Goal: Task Accomplishment & Management: Complete application form

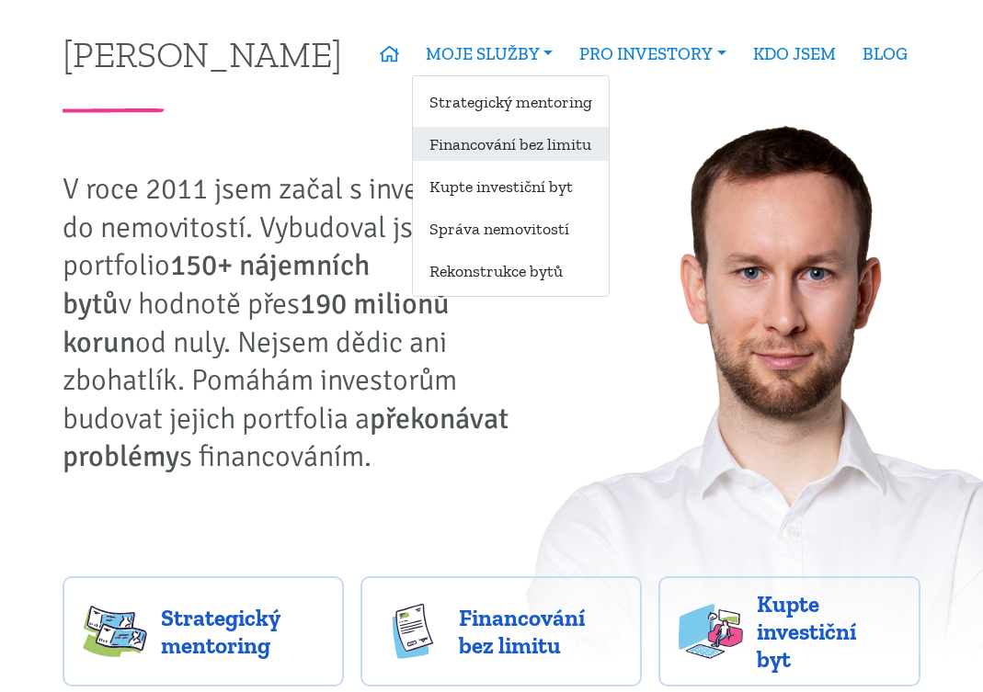
click at [515, 143] on link "Financování bez limitu" at bounding box center [511, 144] width 196 height 34
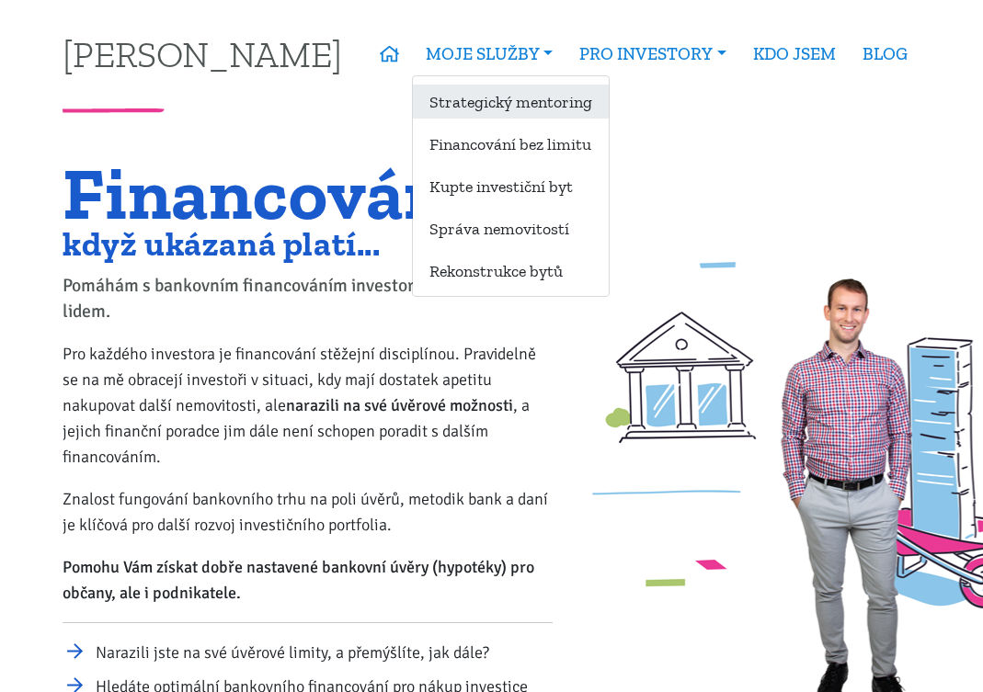
click at [521, 101] on link "Strategický mentoring" at bounding box center [511, 102] width 196 height 34
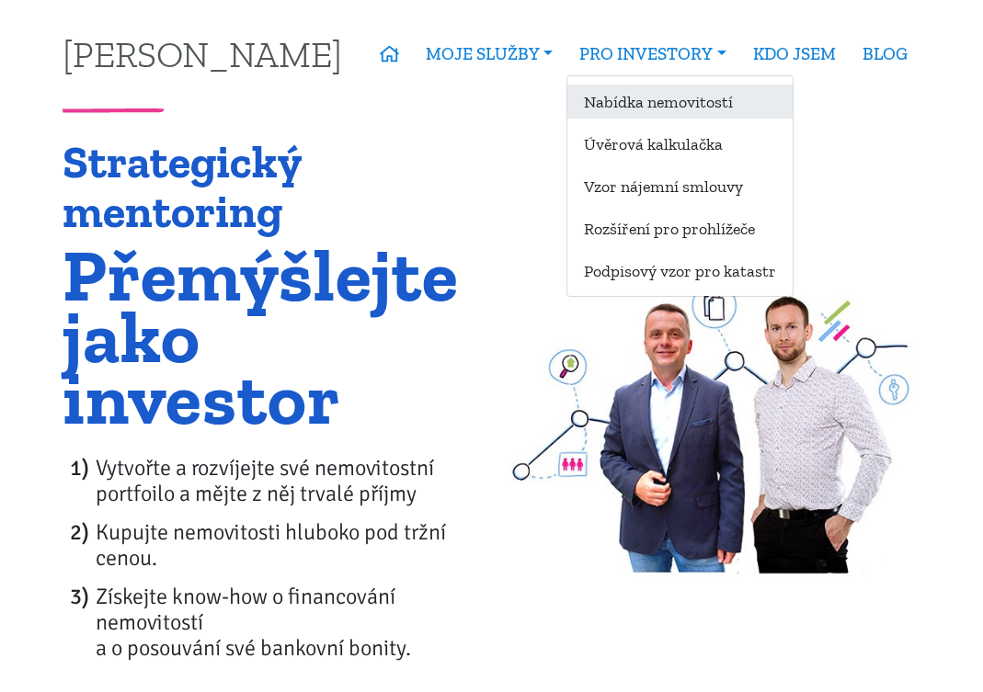
click at [679, 101] on link "Nabídka nemovitostí" at bounding box center [679, 102] width 225 height 34
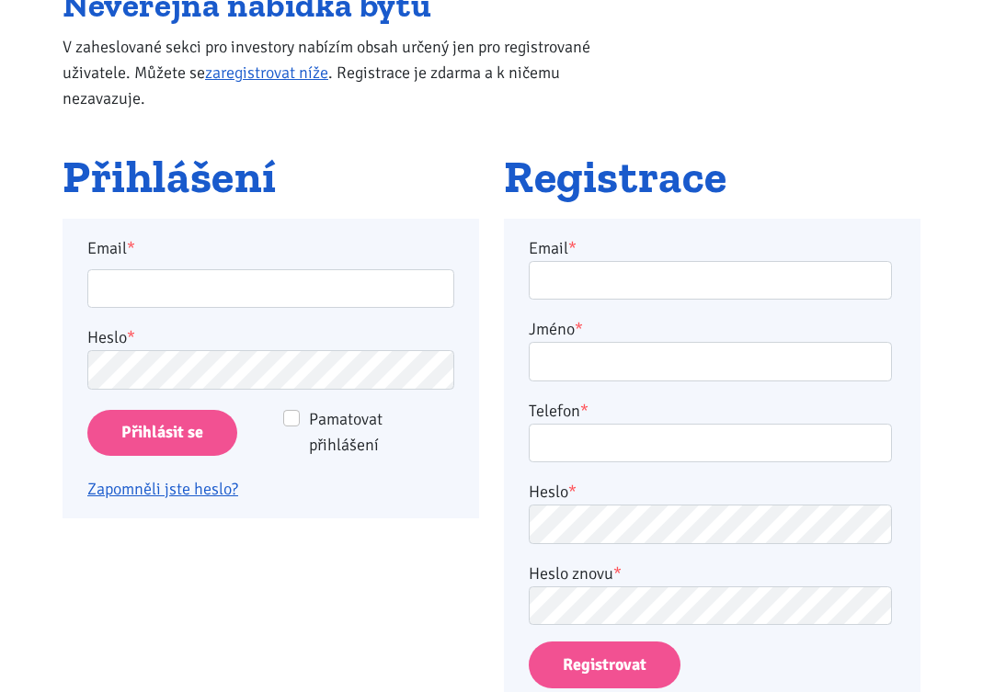
scroll to position [158, 0]
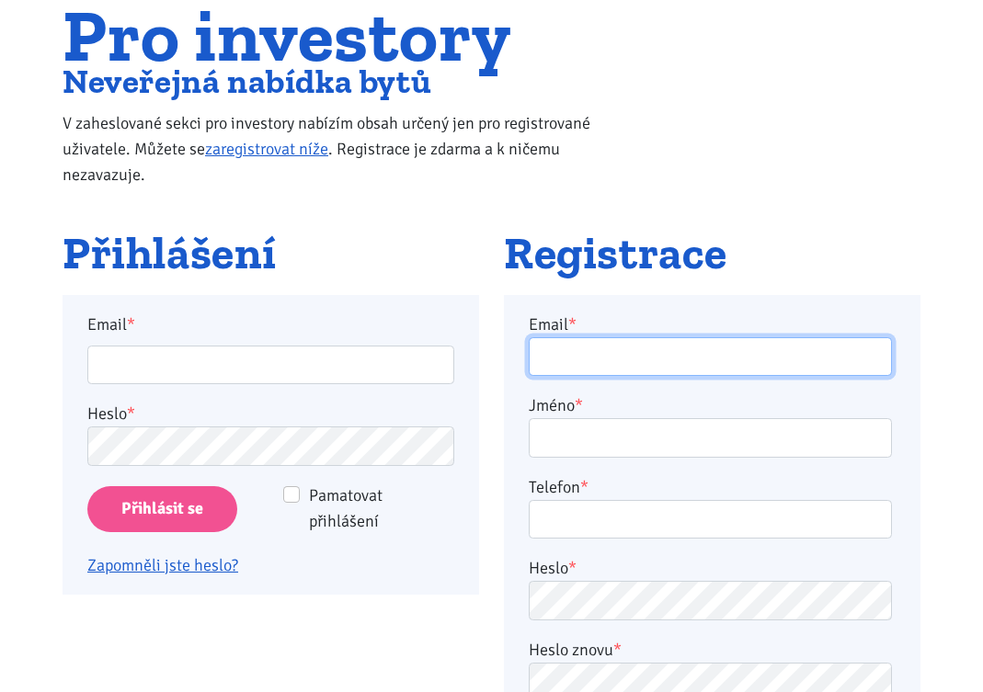
click at [598, 364] on input "Email *" at bounding box center [710, 357] width 363 height 40
type input "centesfrank@gmail.com"
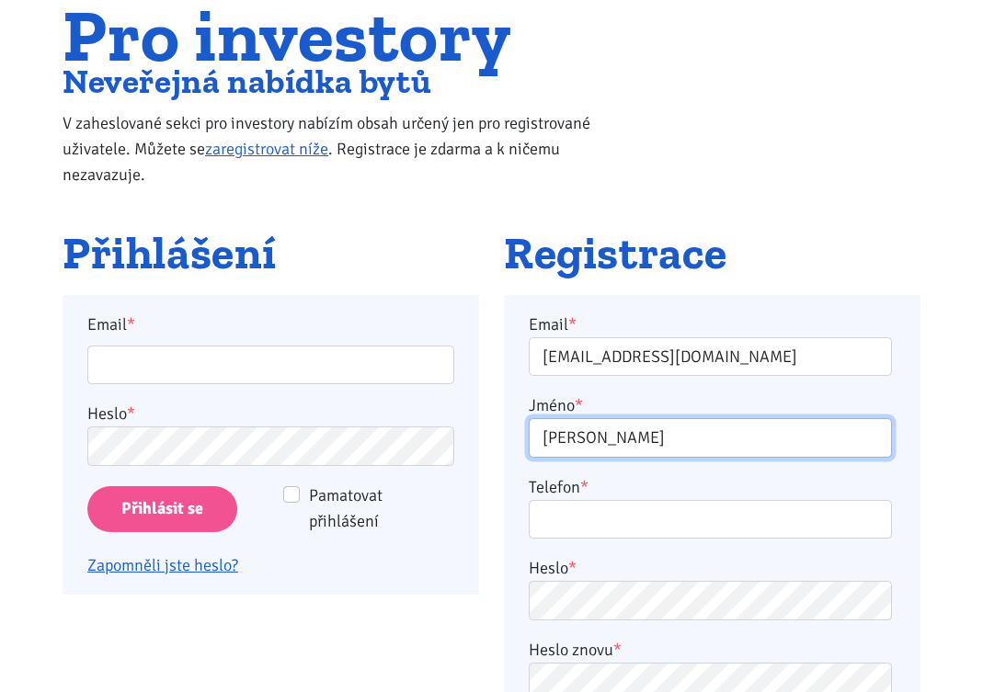
type input "František Čentéš"
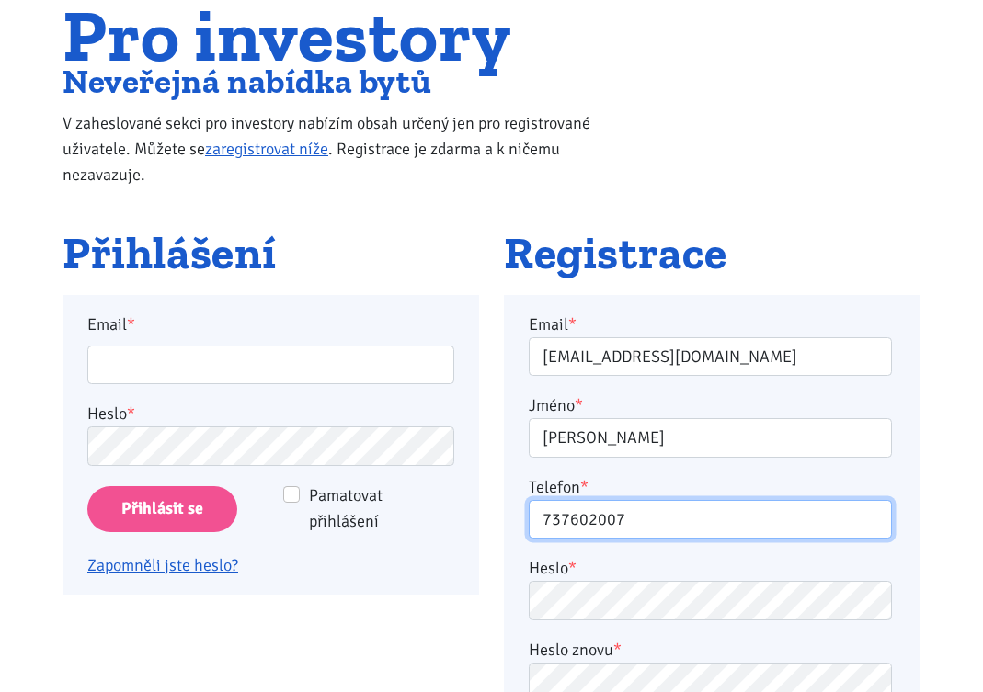
type input "737602007"
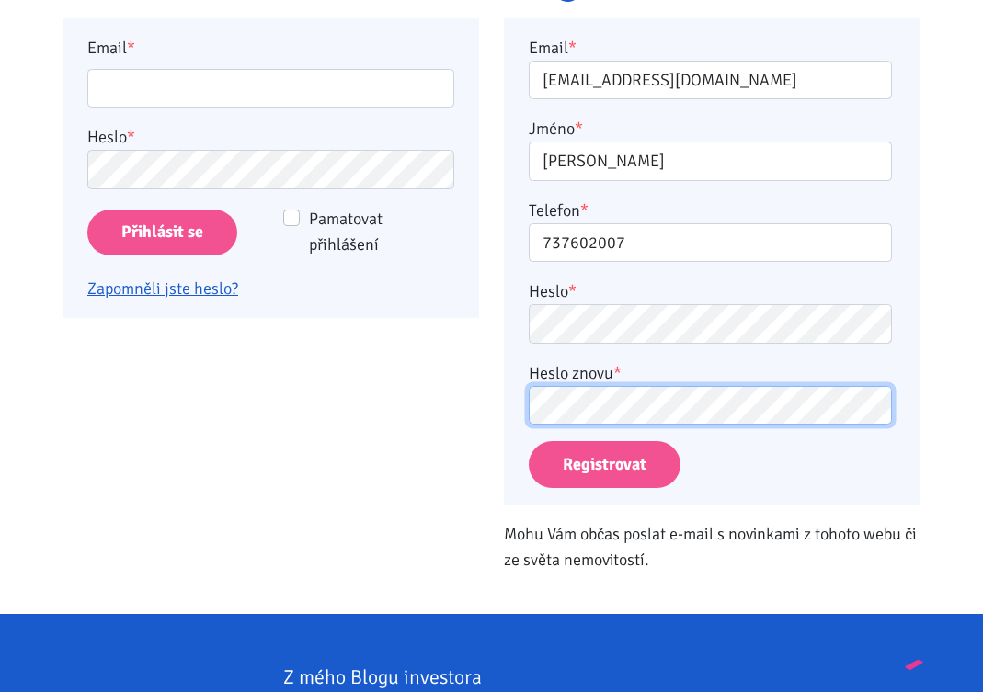
scroll to position [434, 0]
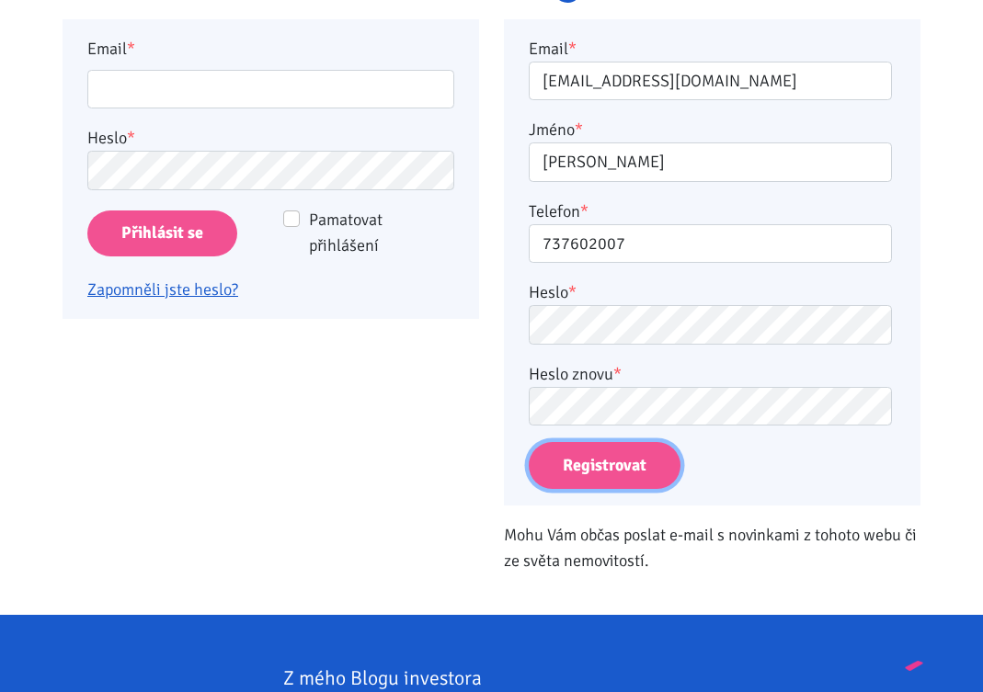
click at [616, 461] on button "Registrovat" at bounding box center [605, 465] width 152 height 47
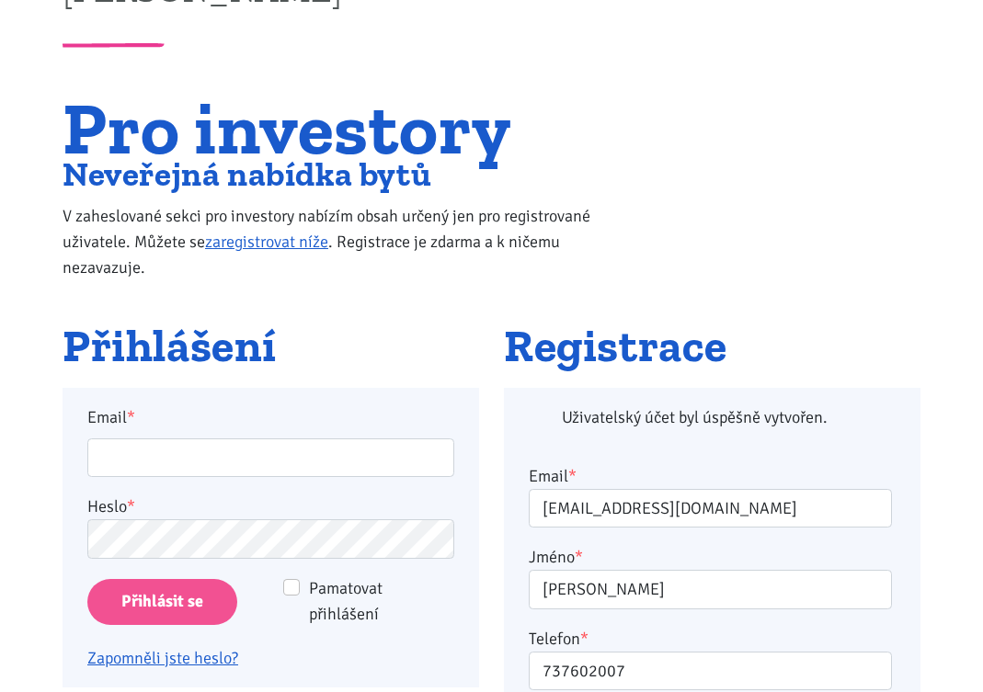
scroll to position [61, 0]
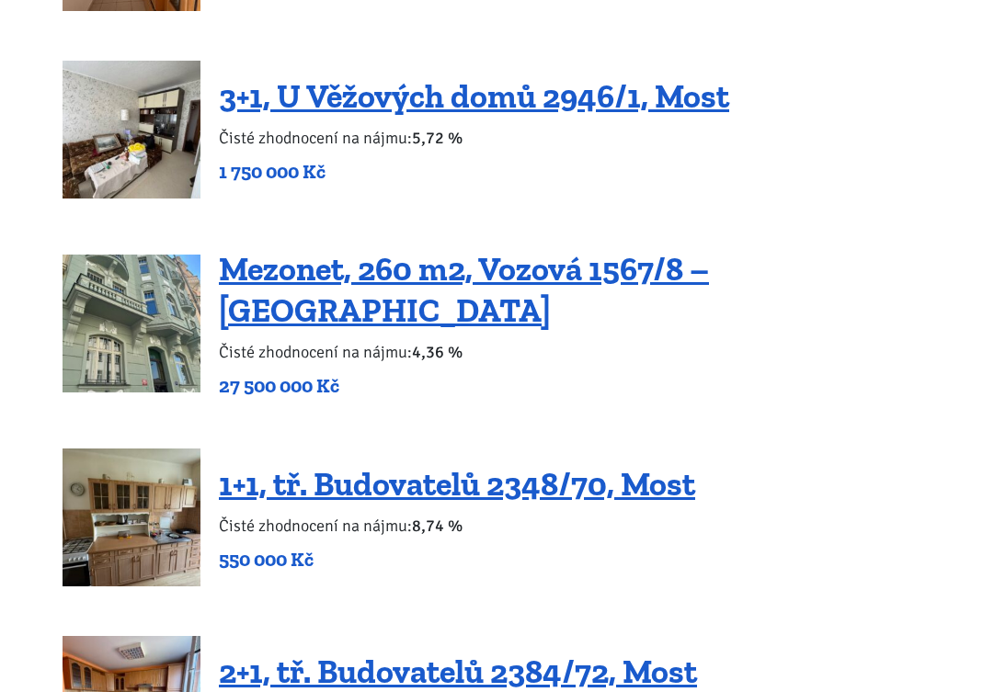
scroll to position [3088, 0]
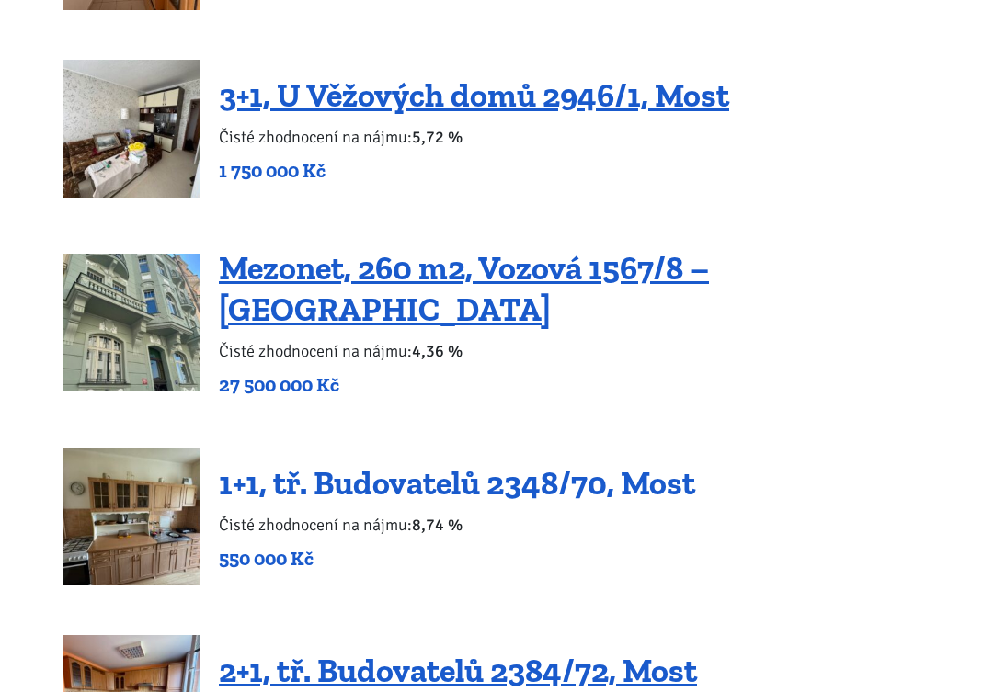
click at [502, 466] on link "1+1, tř. Budovatelů 2348/70, Most" at bounding box center [457, 483] width 476 height 40
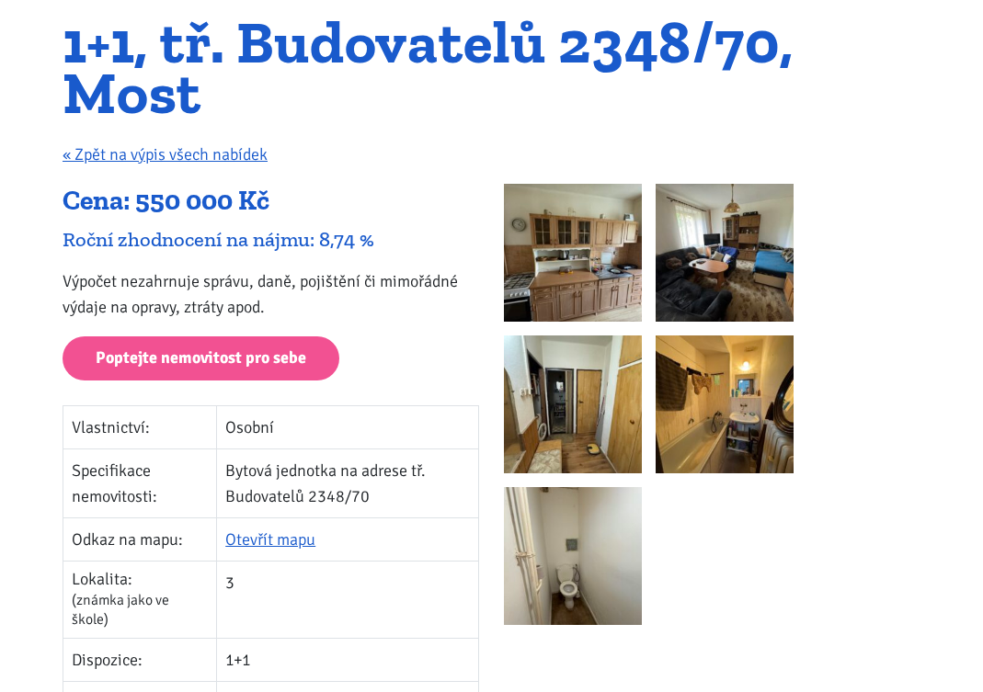
scroll to position [252, 0]
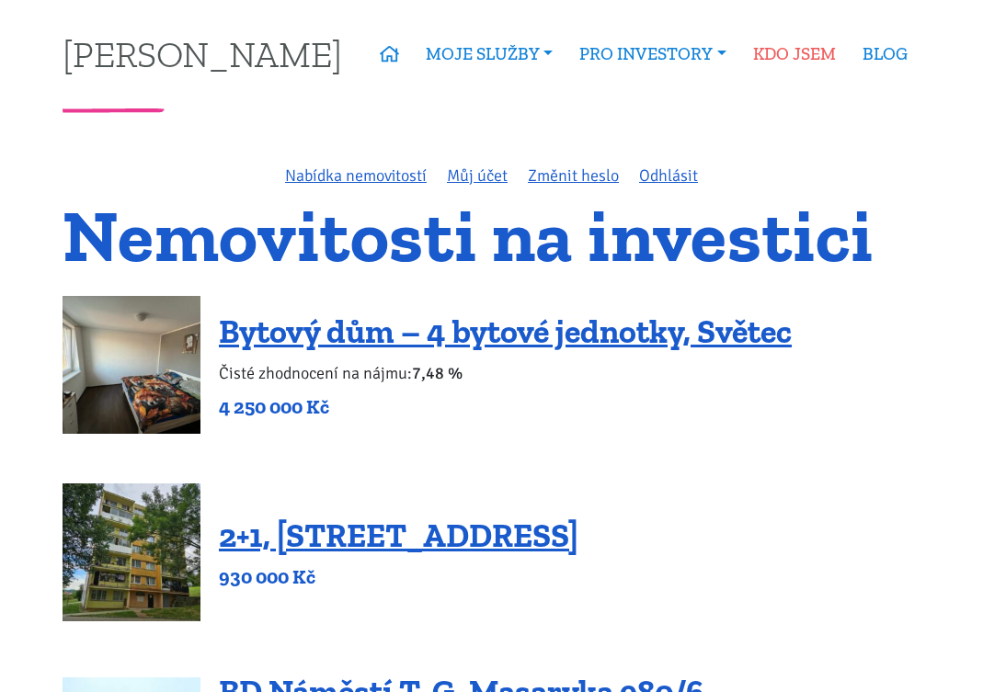
click at [797, 61] on link "KDO JSEM" at bounding box center [793, 54] width 109 height 42
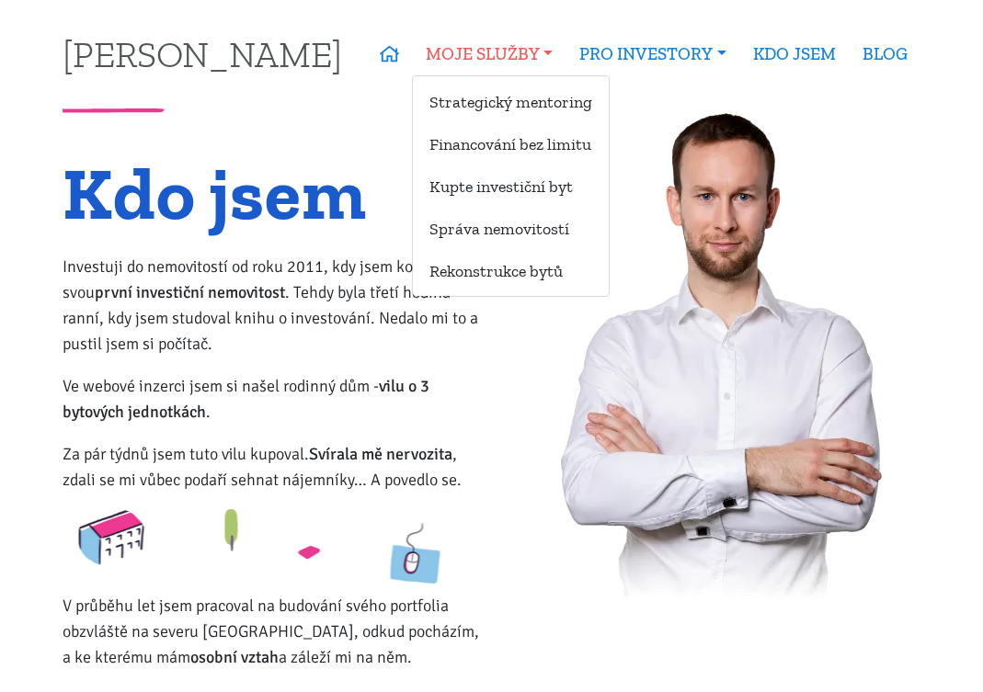
click at [495, 60] on link "MOJE SLUŽBY" at bounding box center [489, 54] width 154 height 42
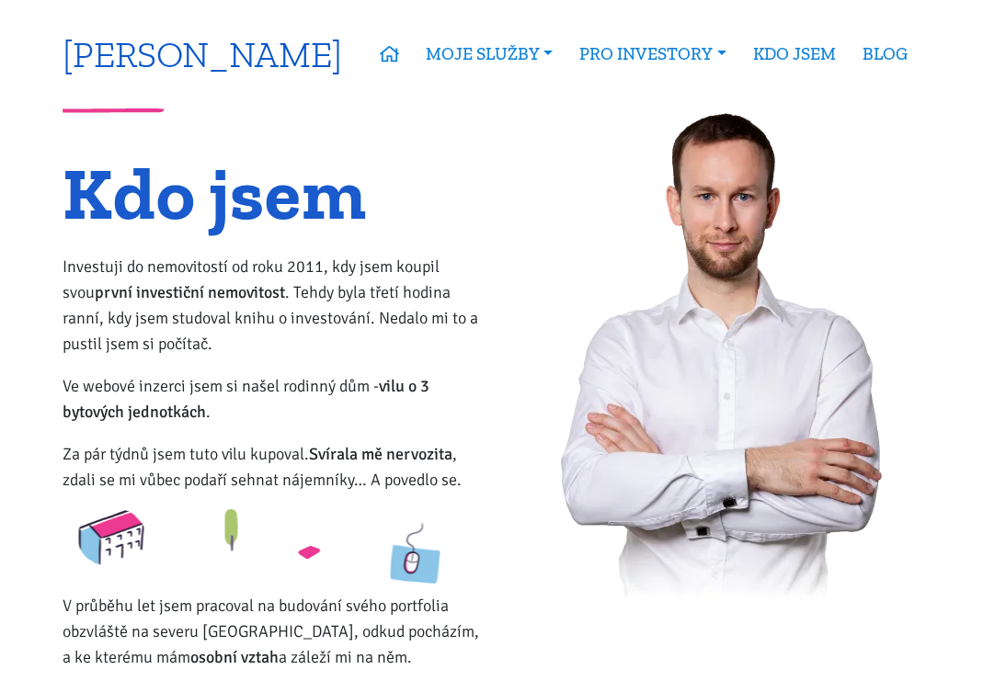
click at [202, 52] on link "[PERSON_NAME]" at bounding box center [202, 54] width 279 height 36
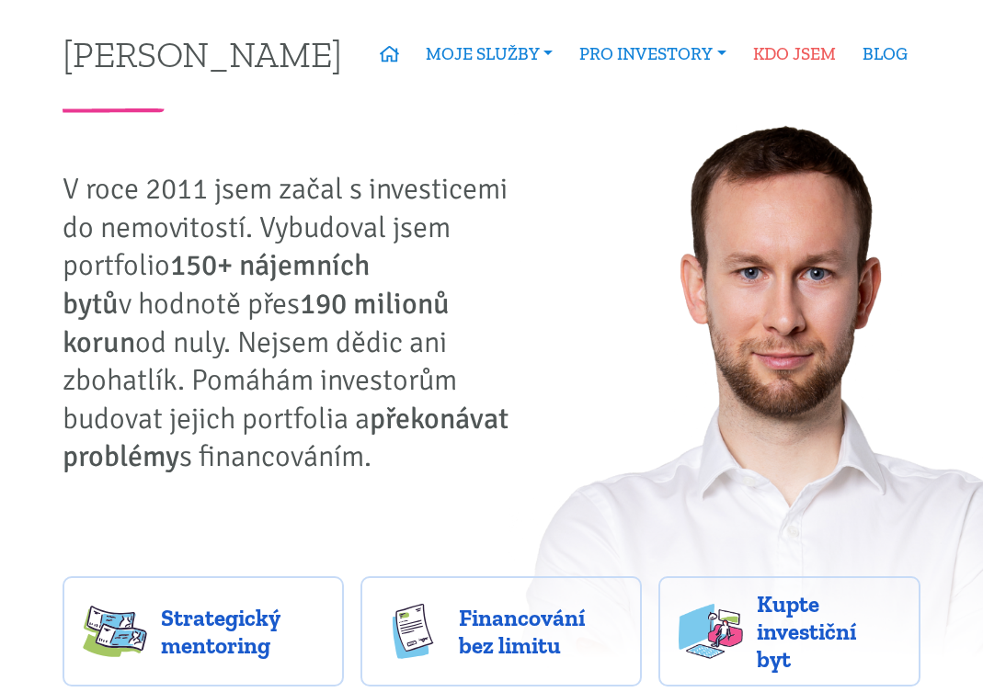
scroll to position [0, 8]
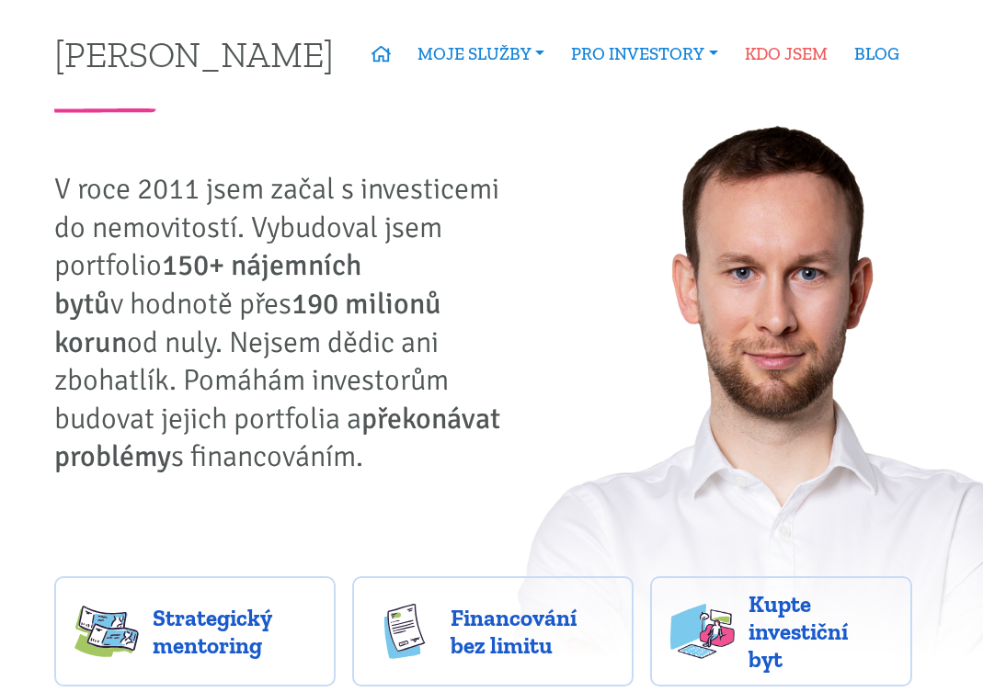
click at [810, 63] on link "KDO JSEM" at bounding box center [785, 54] width 109 height 42
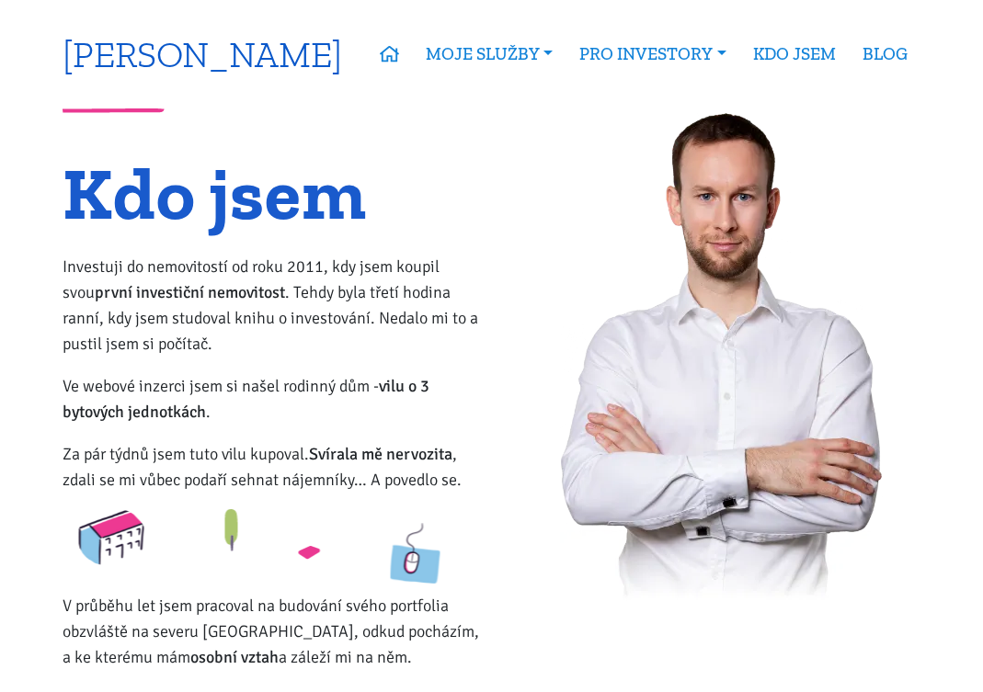
click at [230, 60] on link "[PERSON_NAME]" at bounding box center [202, 54] width 279 height 36
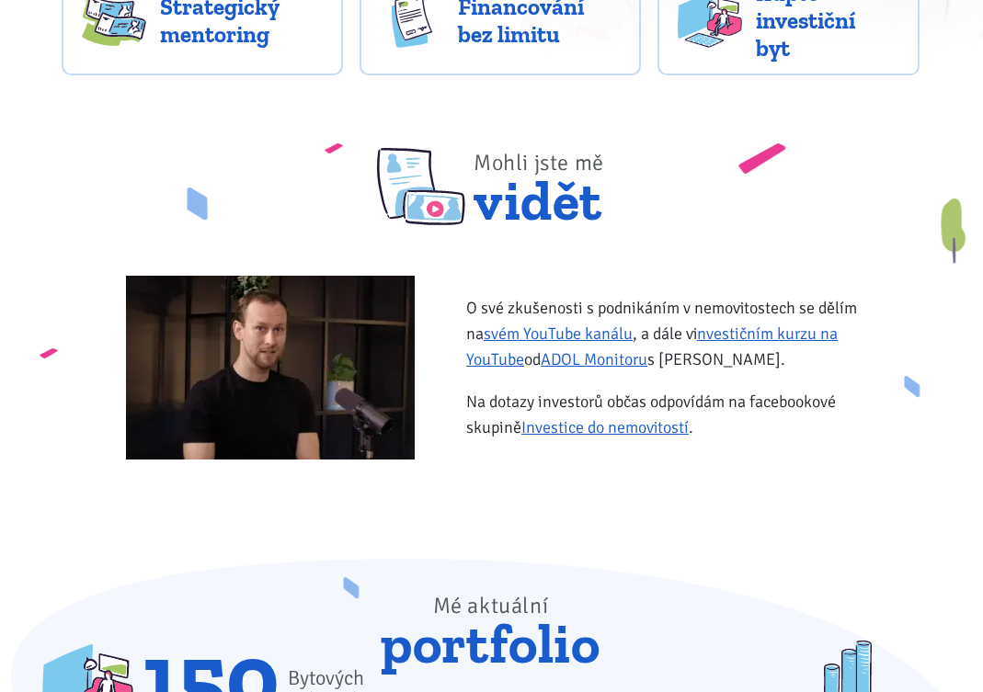
scroll to position [0, 1]
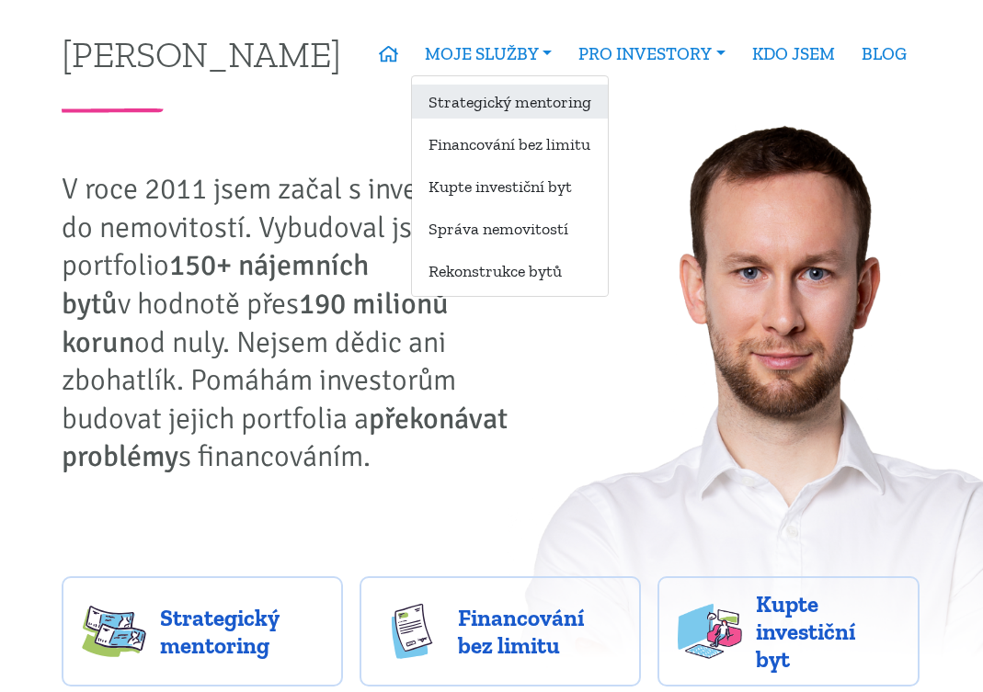
click at [565, 110] on link "Strategický mentoring" at bounding box center [510, 102] width 196 height 34
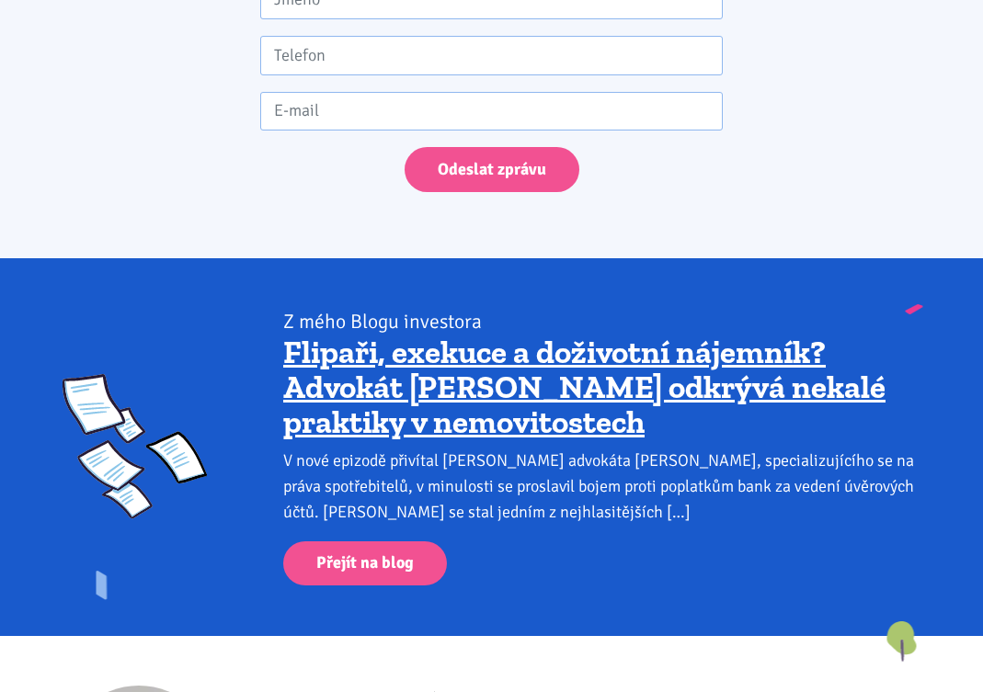
scroll to position [4677, 0]
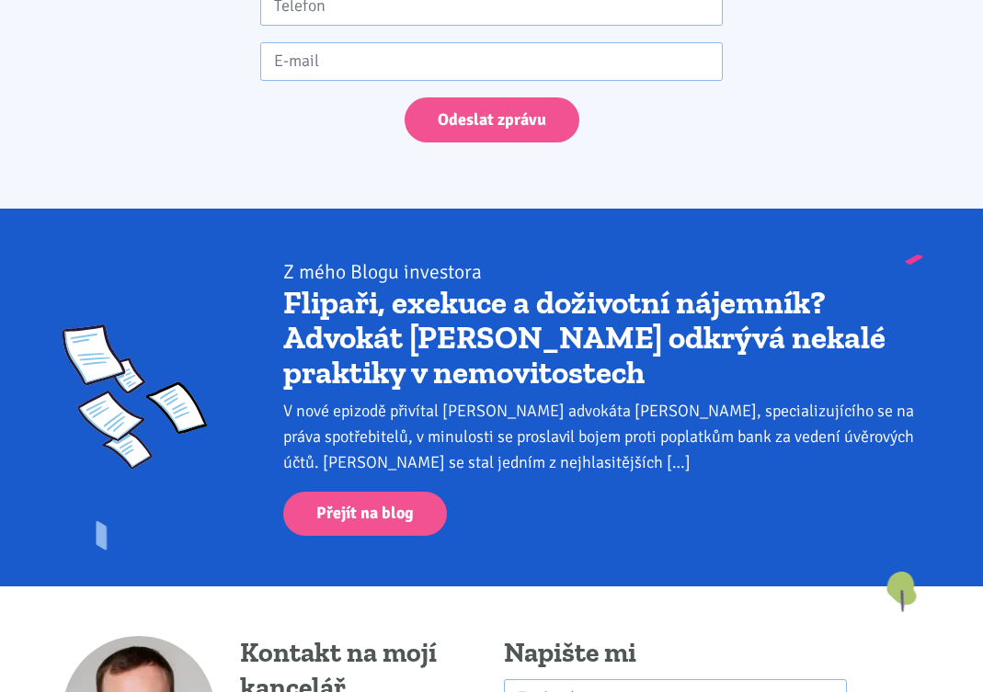
click at [612, 342] on link "Flipaři, exekuce a doživotní nájemník? Advokát [PERSON_NAME] odkrývá nekalé pra…" at bounding box center [584, 337] width 602 height 108
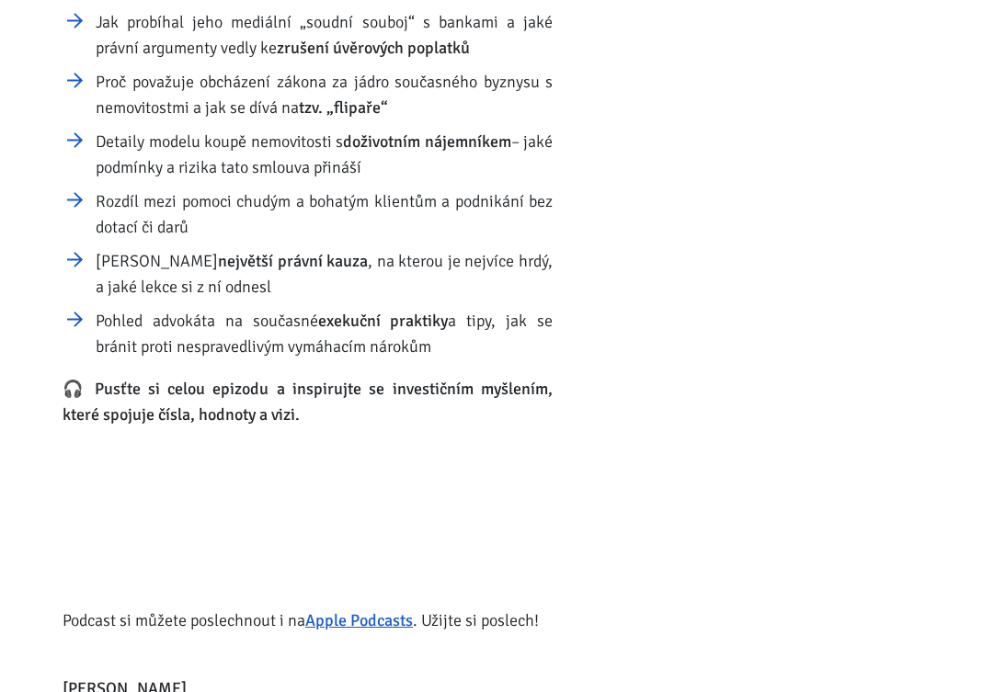
scroll to position [1132, 0]
